Goal: Navigation & Orientation: Find specific page/section

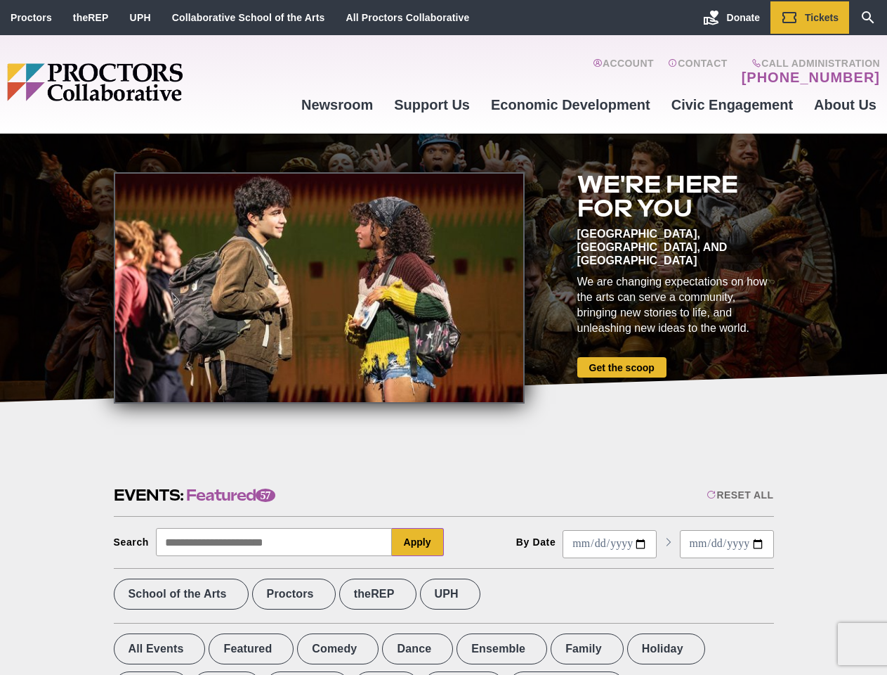
click at [443, 337] on div at bounding box center [319, 287] width 411 height 231
click at [739, 495] on div "Reset All" at bounding box center [740, 494] width 67 height 11
click at [418, 542] on button "Apply" at bounding box center [418, 542] width 52 height 28
